Goal: Check status

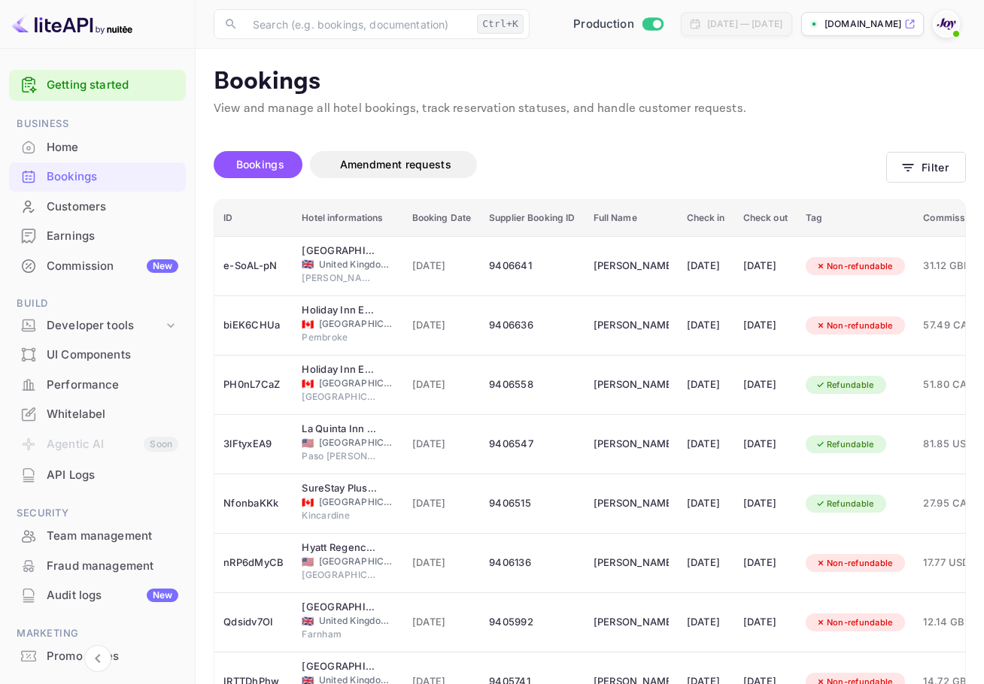
click at [442, 24] on img at bounding box center [946, 24] width 24 height 24
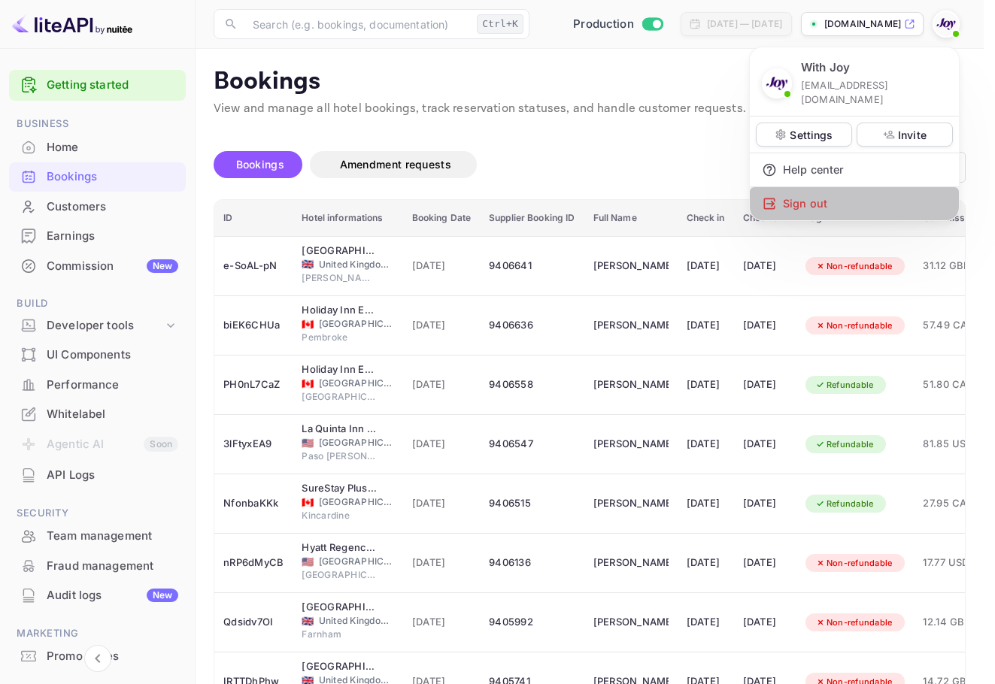
click at [442, 187] on div "Sign out" at bounding box center [854, 203] width 209 height 33
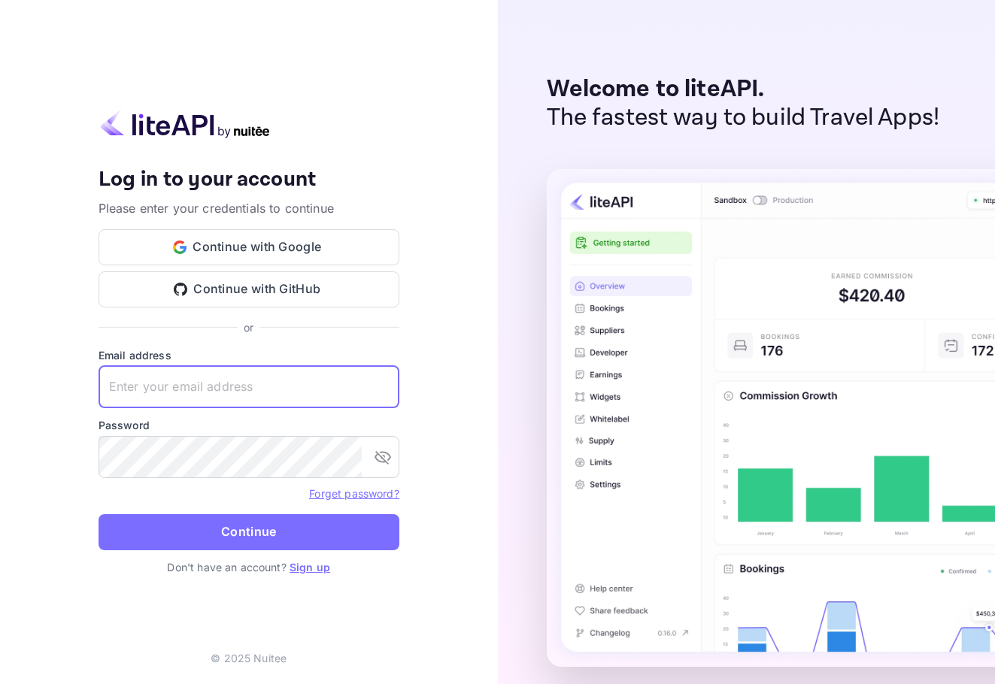
click at [178, 366] on input "text" at bounding box center [249, 387] width 301 height 42
paste input "[EMAIL_ADDRESS][DOMAIN_NAME]"
type input "[EMAIL_ADDRESS][DOMAIN_NAME]"
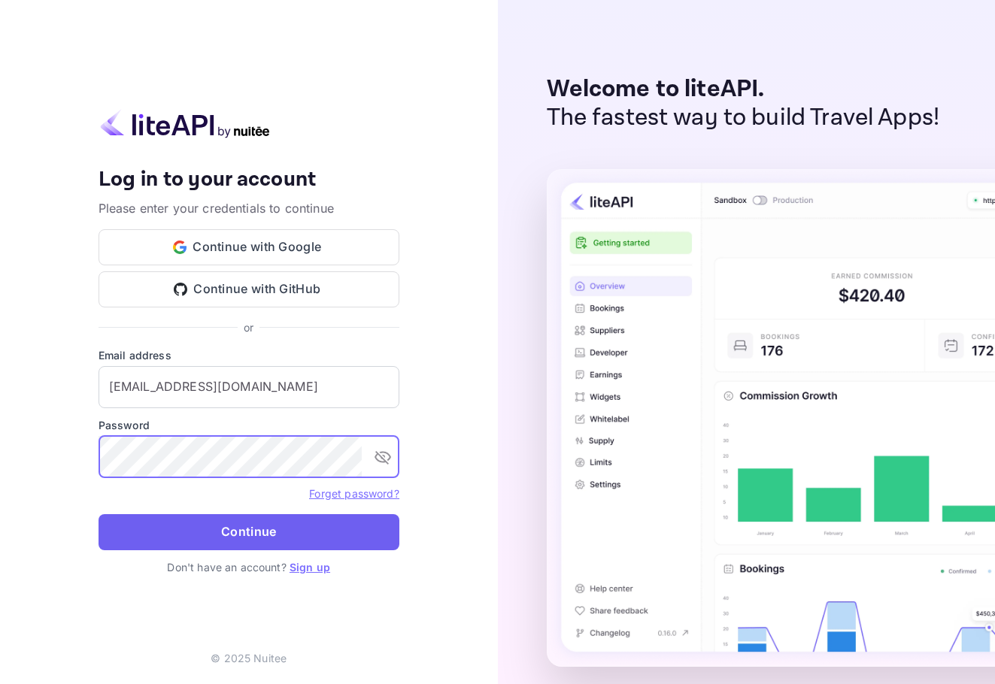
click at [284, 530] on button "Continue" at bounding box center [249, 532] width 301 height 36
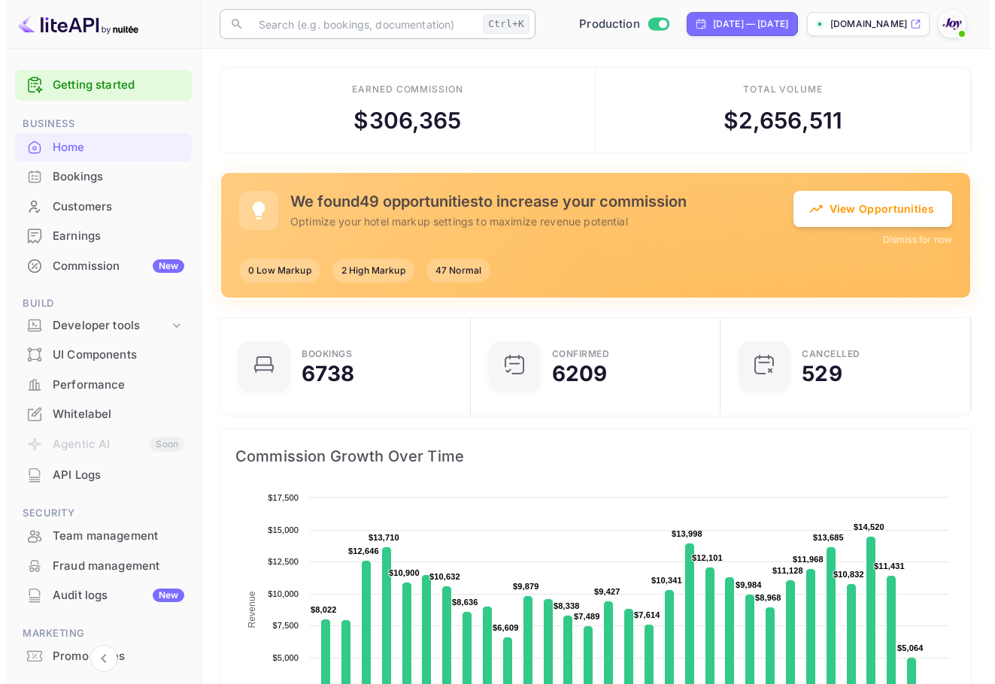
scroll to position [12, 12]
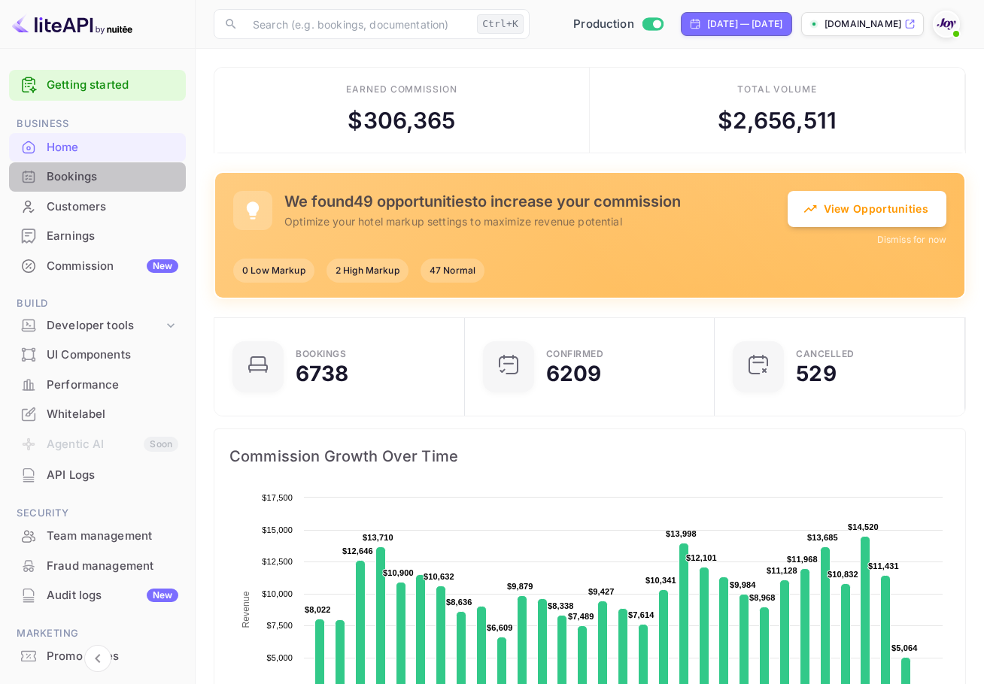
click at [111, 186] on div "Bookings" at bounding box center [97, 176] width 177 height 29
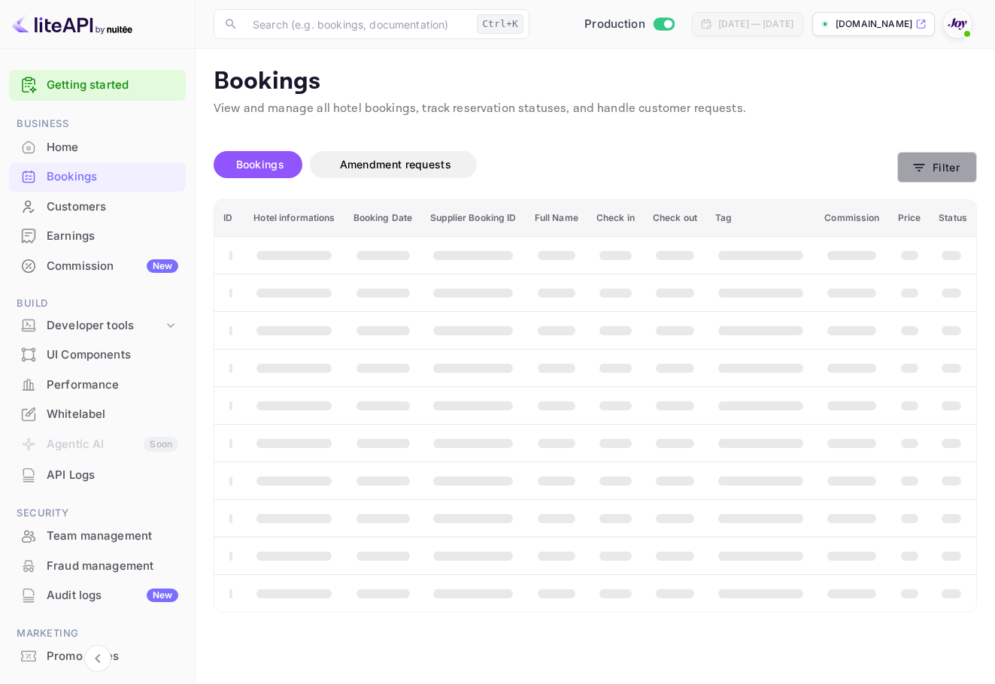
click at [442, 167] on button "Filter" at bounding box center [937, 167] width 80 height 31
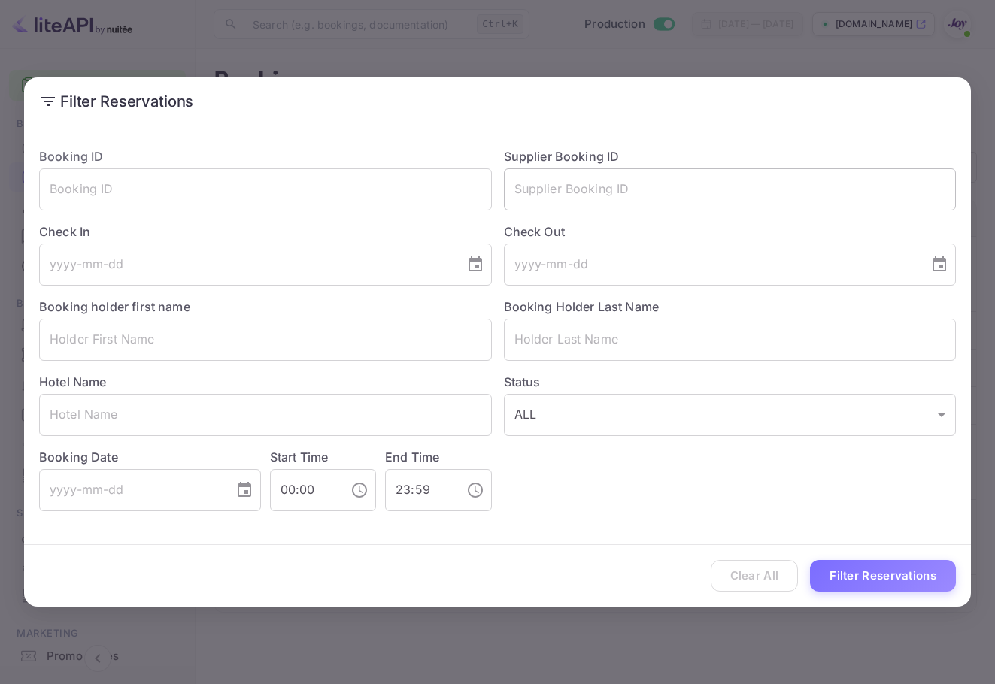
click at [442, 187] on input "text" at bounding box center [730, 189] width 453 height 42
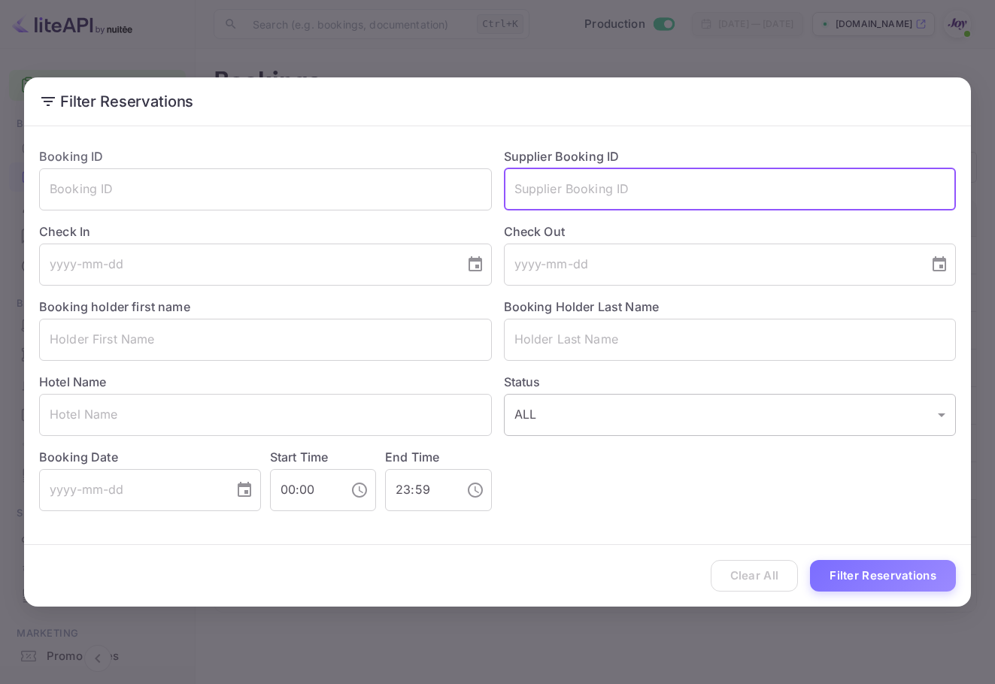
paste input "[PERSON_NAME]"
type input "[PERSON_NAME]"
click at [442, 344] on input "text" at bounding box center [730, 340] width 453 height 42
paste input "[PERSON_NAME]"
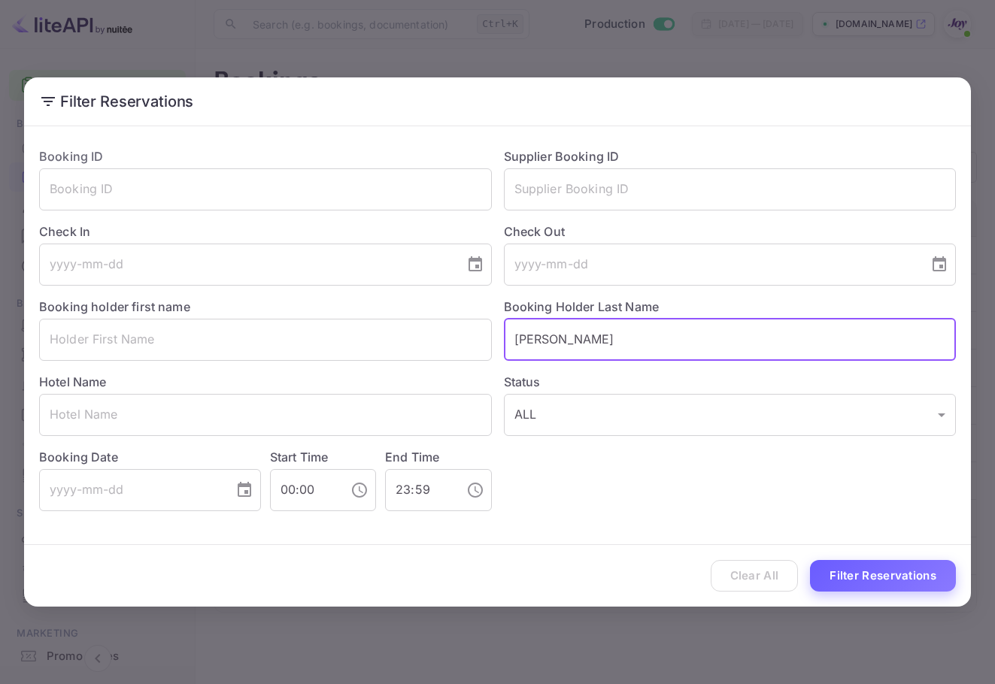
type input "[PERSON_NAME]"
click at [442, 565] on button "Filter Reservations" at bounding box center [883, 576] width 146 height 32
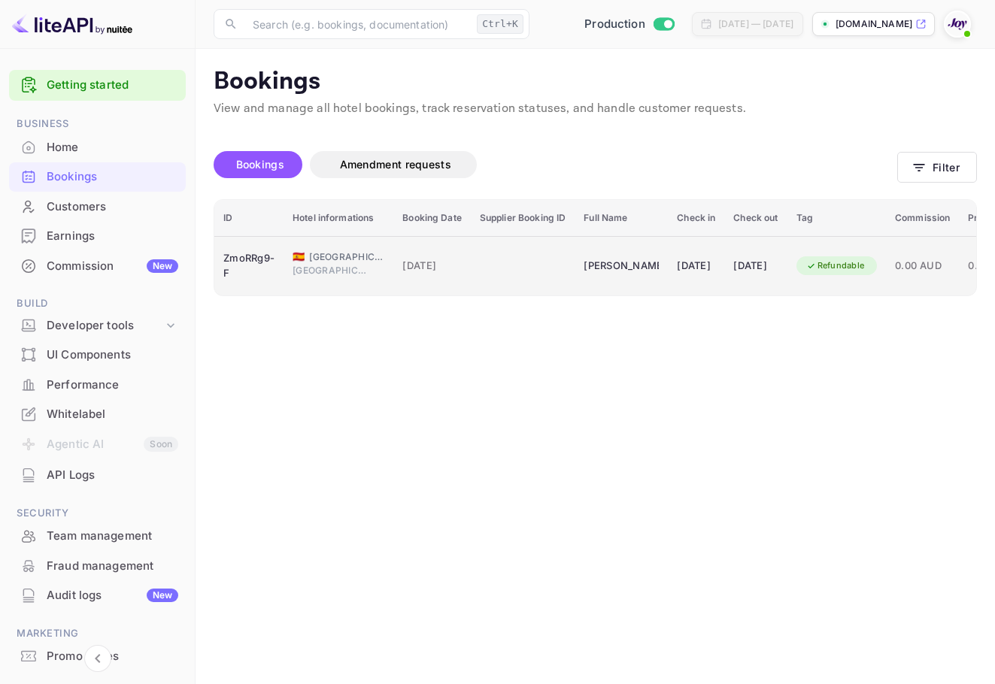
click at [442, 286] on td "[DATE]" at bounding box center [696, 265] width 56 height 59
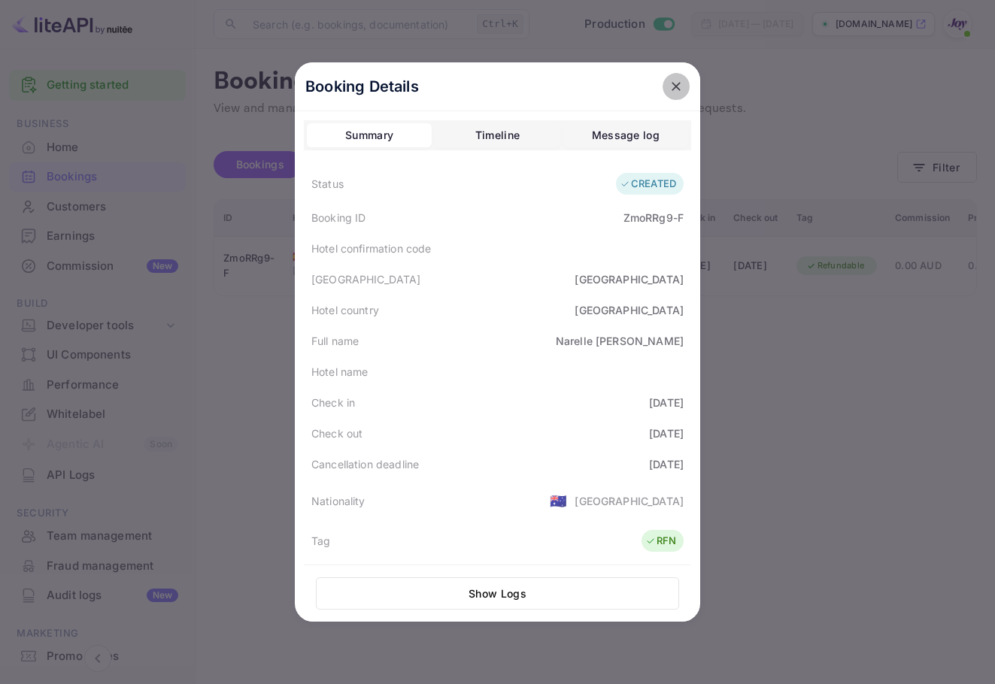
drag, startPoint x: 663, startPoint y: 93, endPoint x: 700, endPoint y: 120, distance: 45.1
click at [442, 92] on icon "close" at bounding box center [676, 86] width 15 height 15
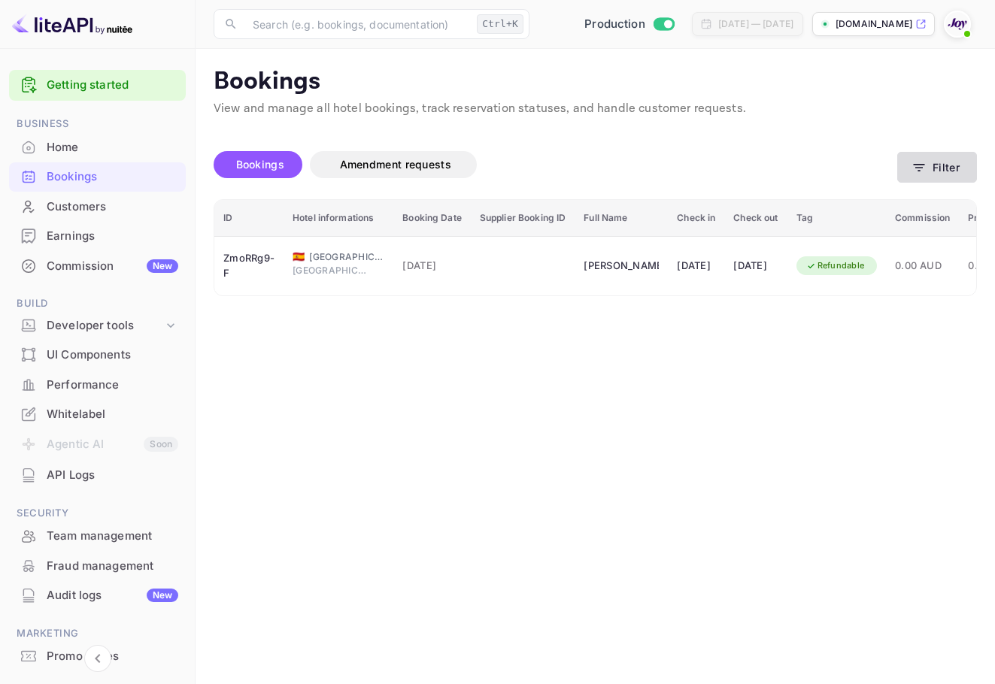
click at [442, 162] on button "Filter" at bounding box center [937, 167] width 80 height 31
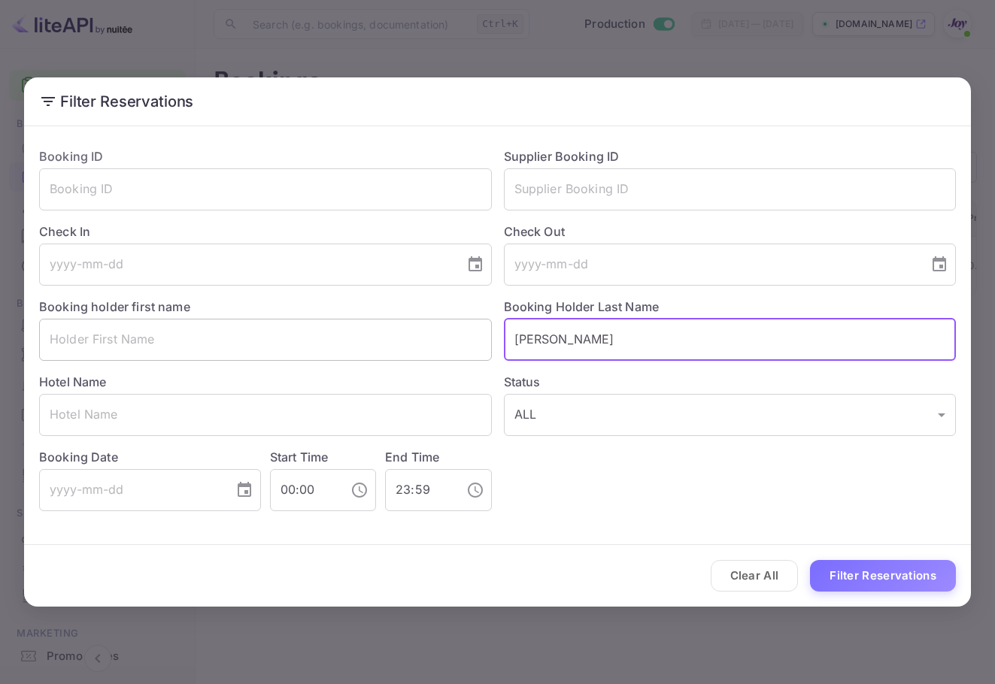
drag, startPoint x: 569, startPoint y: 330, endPoint x: 433, endPoint y: 326, distance: 137.0
click at [427, 332] on div "Booking ID ​ Supplier Booking ID ​ Check In ​ Check Out ​ Booking holder first …" at bounding box center [491, 323] width 929 height 376
click at [442, 187] on input "text" at bounding box center [730, 189] width 453 height 42
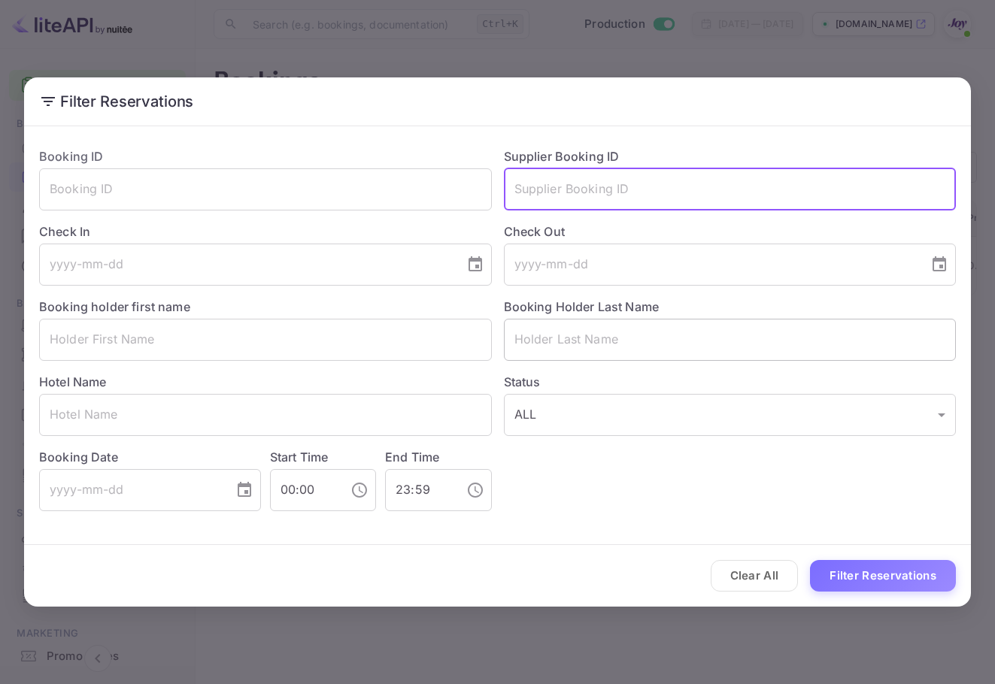
paste input "8654906"
type input "8654906"
click at [442, 576] on button "Filter Reservations" at bounding box center [883, 576] width 146 height 32
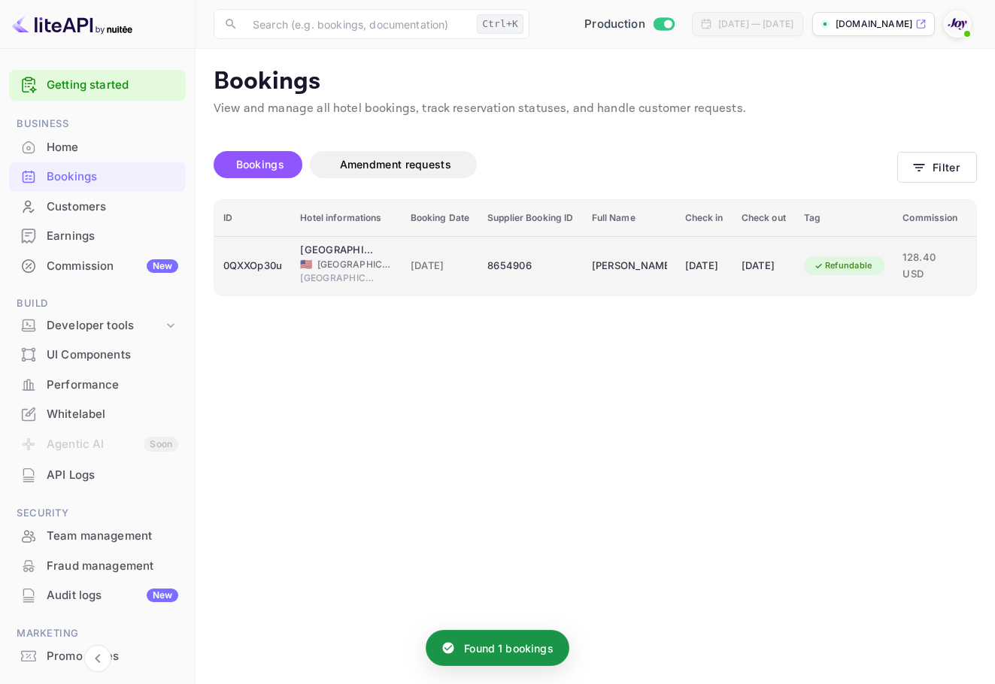
click at [442, 278] on td "[DATE]" at bounding box center [704, 265] width 56 height 59
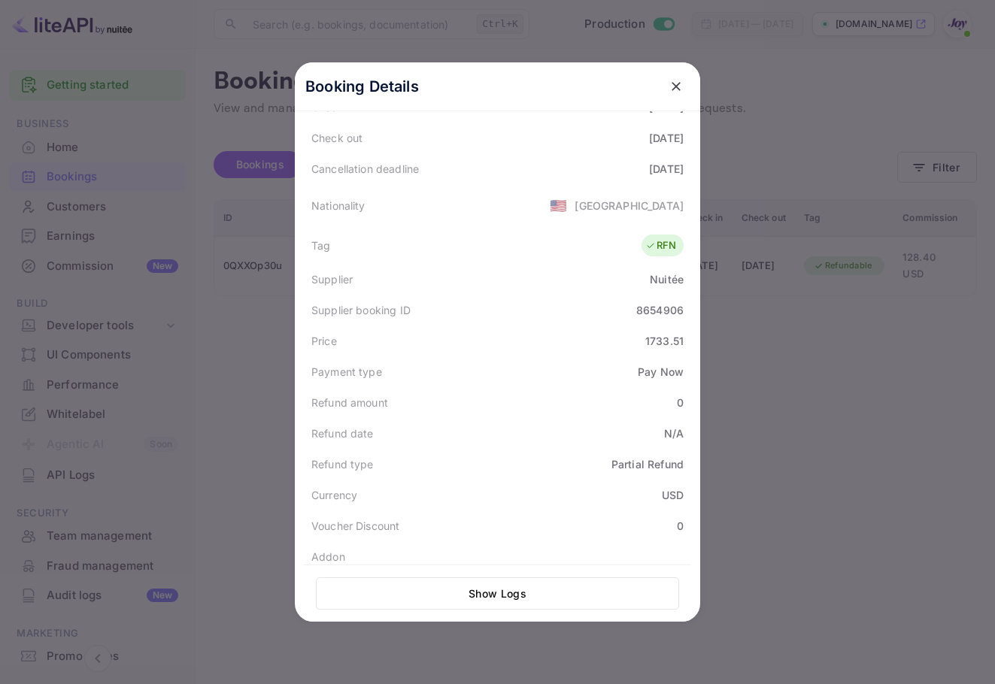
scroll to position [371, 0]
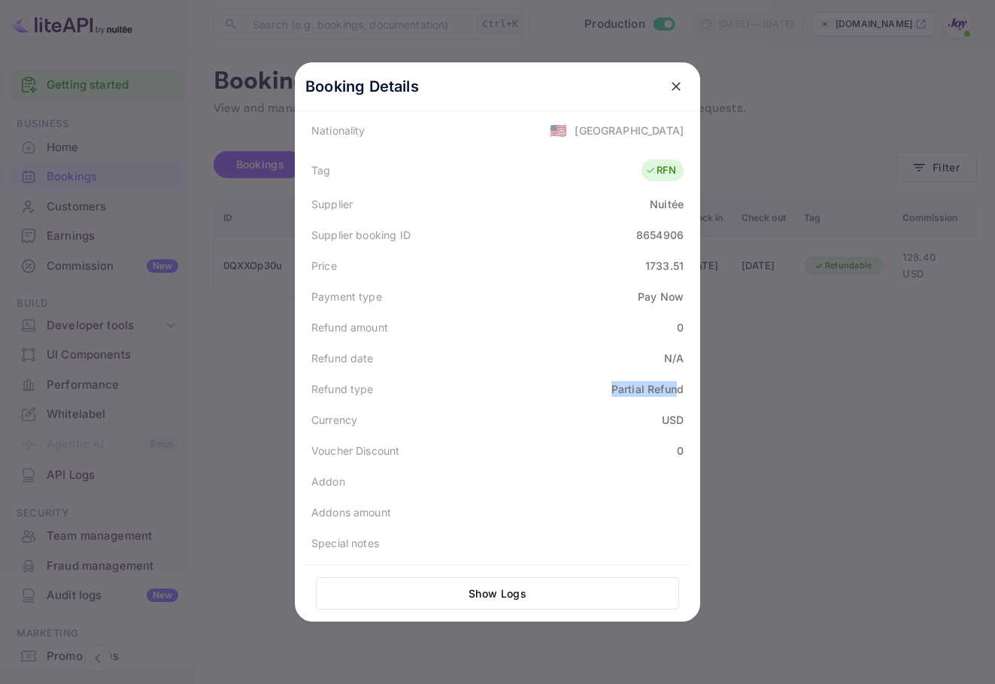
drag, startPoint x: 578, startPoint y: 379, endPoint x: 672, endPoint y: 392, distance: 94.9
click at [442, 392] on div "Refund type Partial Refund" at bounding box center [497, 389] width 387 height 31
